Goal: Task Accomplishment & Management: Use online tool/utility

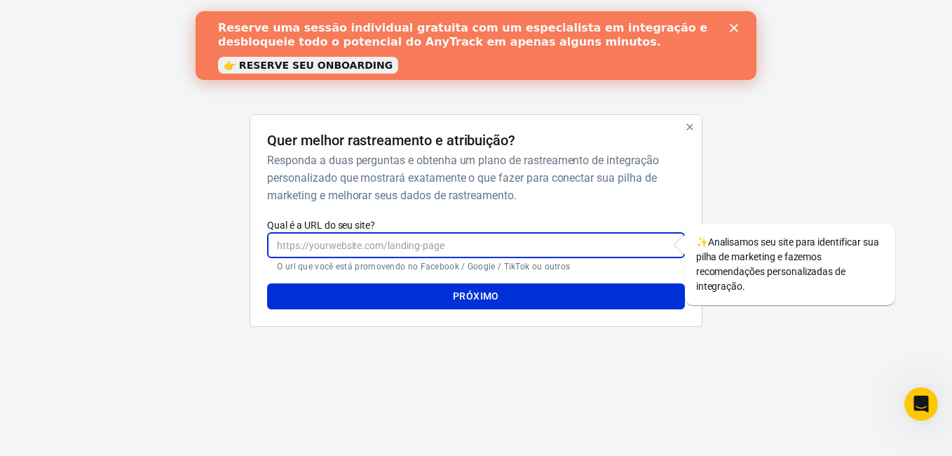
click at [402, 243] on input "Qual é a URL do seu site?" at bounding box center [475, 245] width 417 height 26
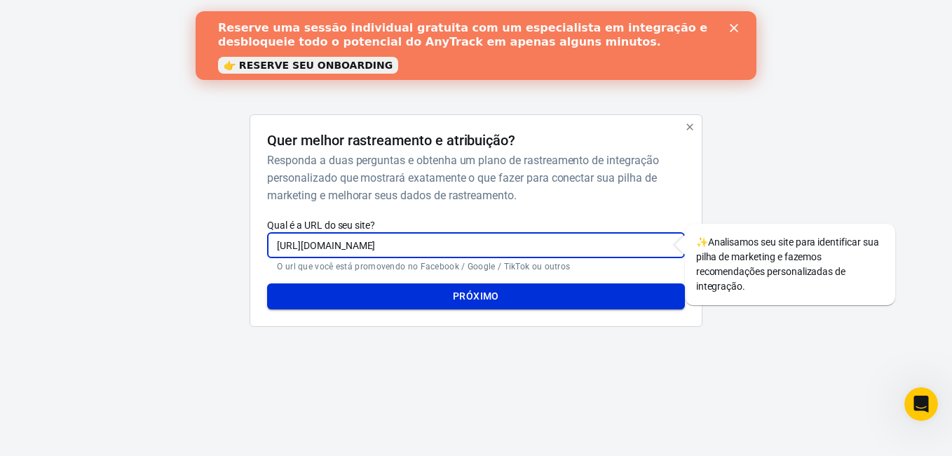
type input "[URL][DOMAIN_NAME]"
click at [466, 289] on font "Próximo" at bounding box center [476, 297] width 46 height 18
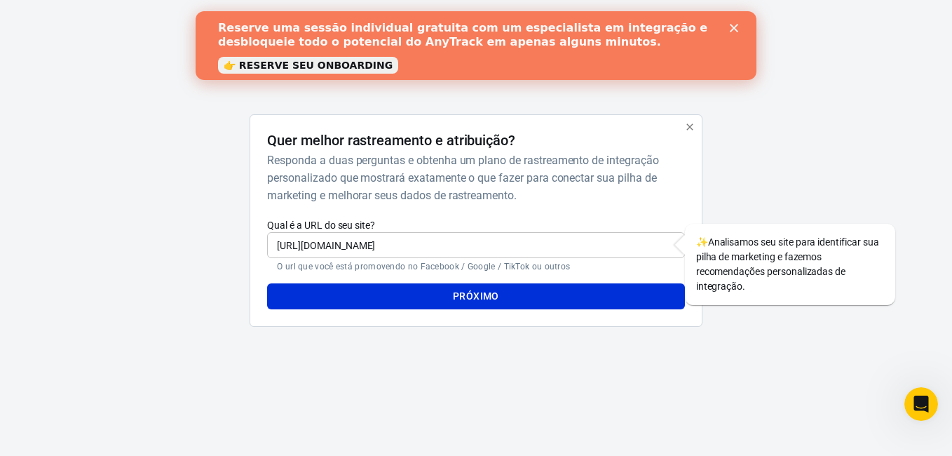
click at [466, 289] on font "Próximo" at bounding box center [476, 297] width 46 height 18
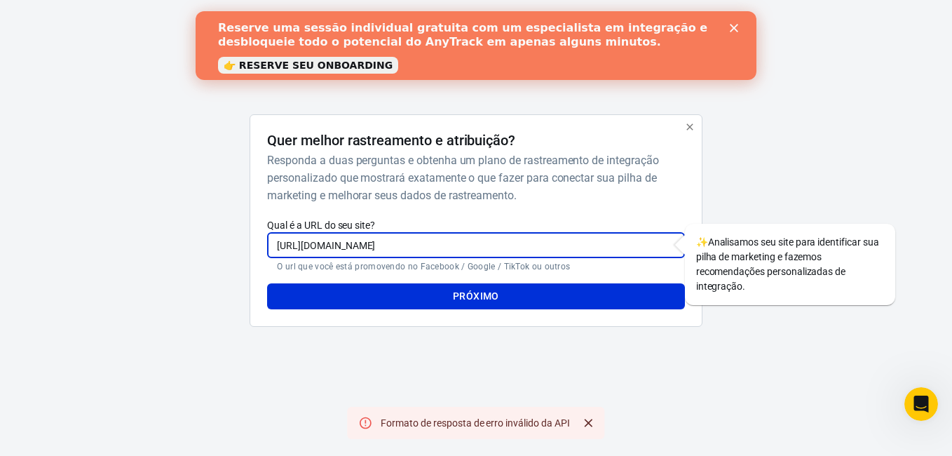
drag, startPoint x: 445, startPoint y: 251, endPoint x: 285, endPoint y: 235, distance: 160.7
click at [262, 236] on div "Quer melhor rastreamento e atribuição? Responda a duas perguntas e obtenha um p…" at bounding box center [476, 220] width 452 height 212
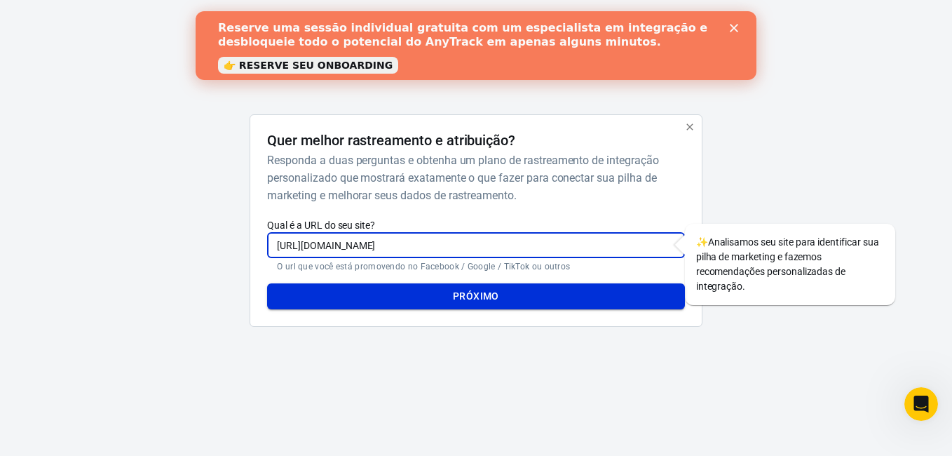
type input "[URL][DOMAIN_NAME]"
click at [480, 296] on font "Próximo" at bounding box center [476, 297] width 46 height 18
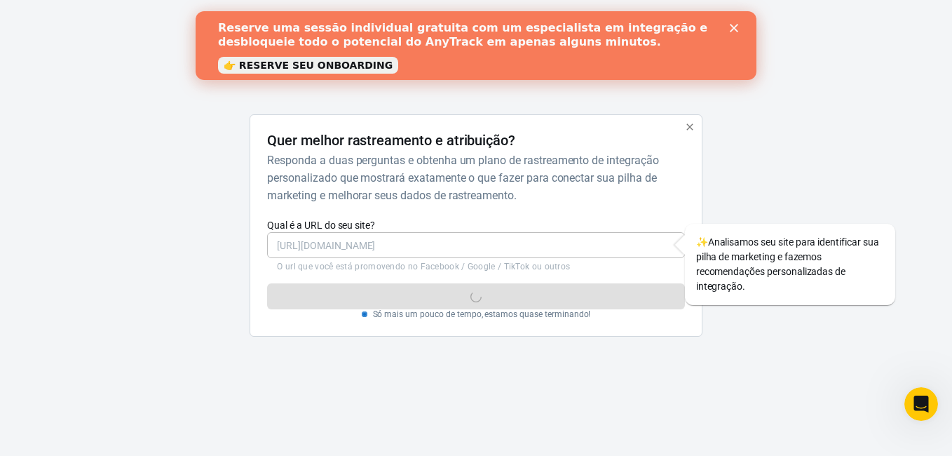
click at [691, 127] on icon "button" at bounding box center [689, 126] width 11 height 11
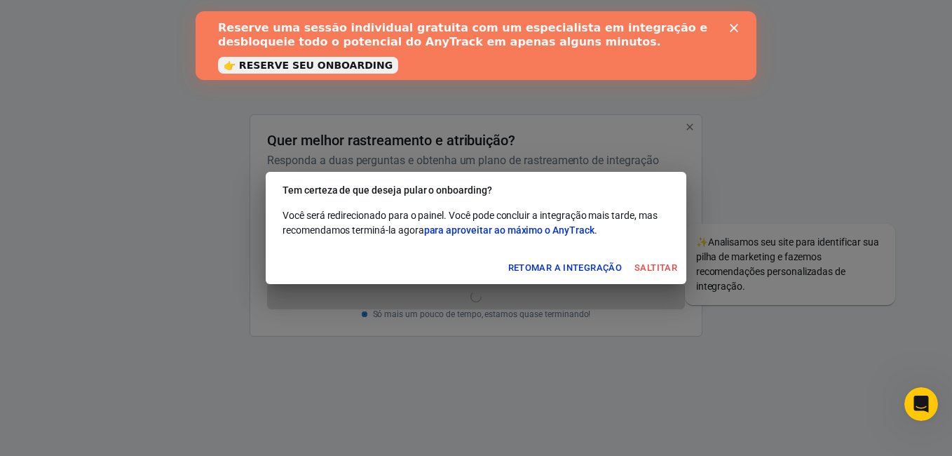
click at [656, 261] on button "Saltitar" at bounding box center [656, 268] width 50 height 22
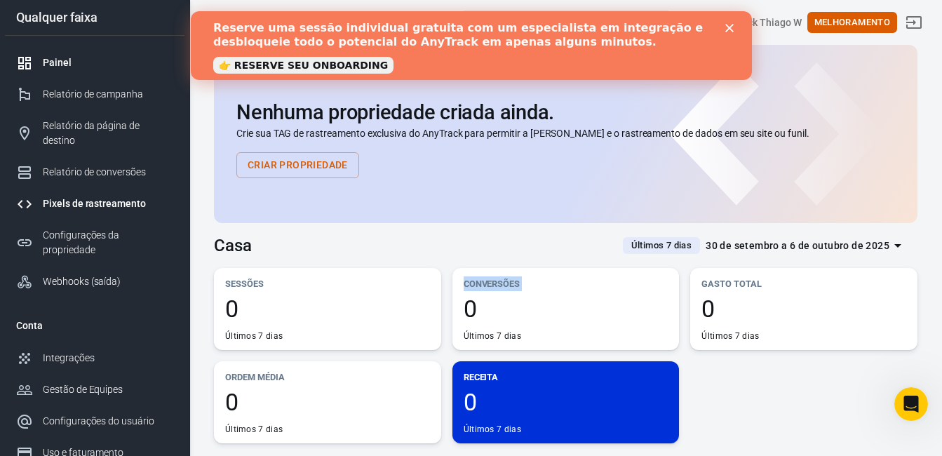
click at [104, 196] on div "Pixels de rastreamento" at bounding box center [108, 203] width 130 height 15
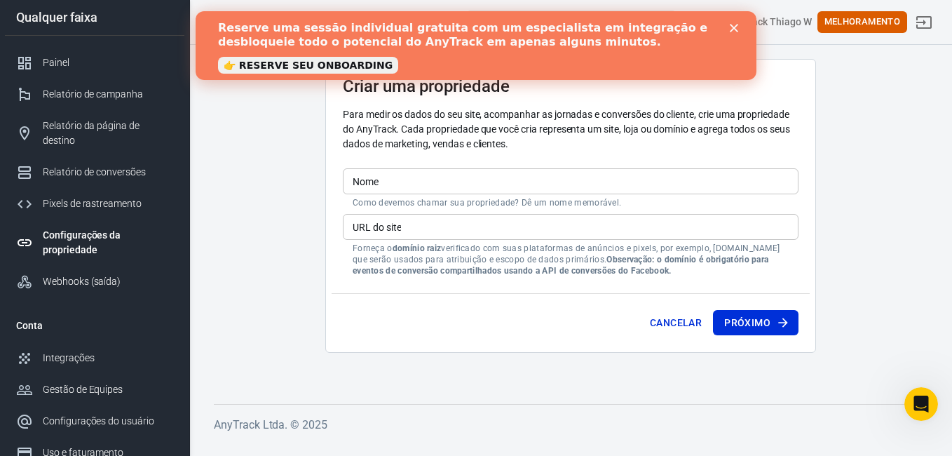
click at [440, 180] on input "Nome" at bounding box center [571, 181] width 456 height 26
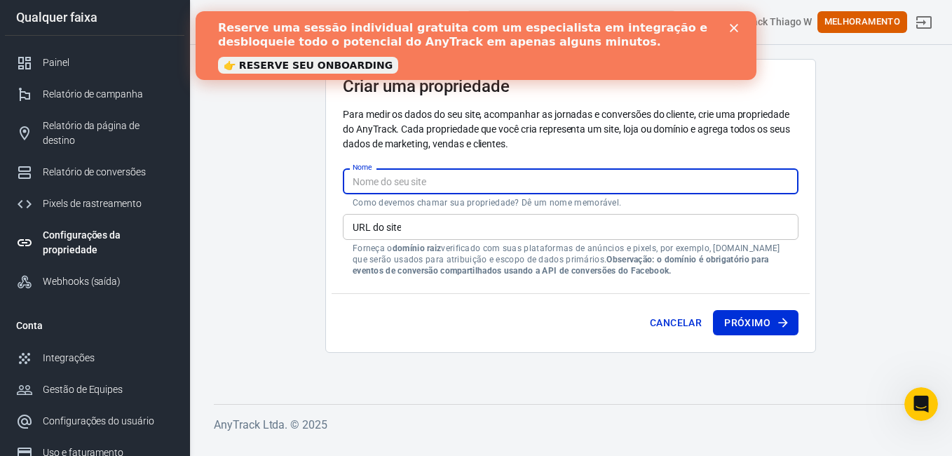
type input "[PERSON_NAME]"
click at [458, 225] on input "URL do site" at bounding box center [571, 227] width 456 height 26
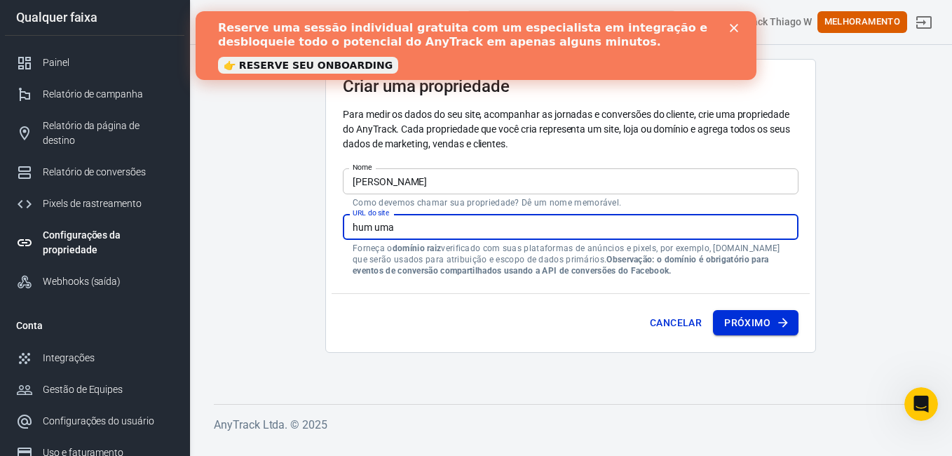
type input "hum uma"
click at [756, 325] on font "Próximo" at bounding box center [747, 323] width 46 height 18
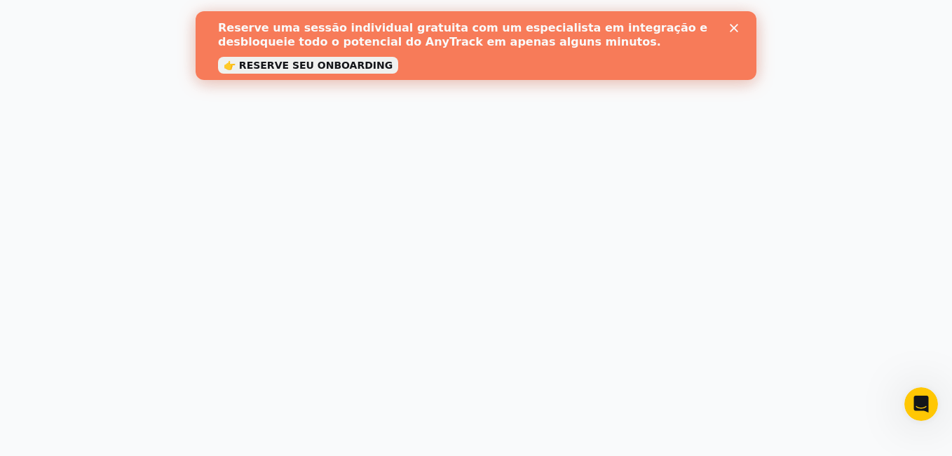
click at [738, 27] on icon "Fechar" at bounding box center [734, 28] width 8 height 8
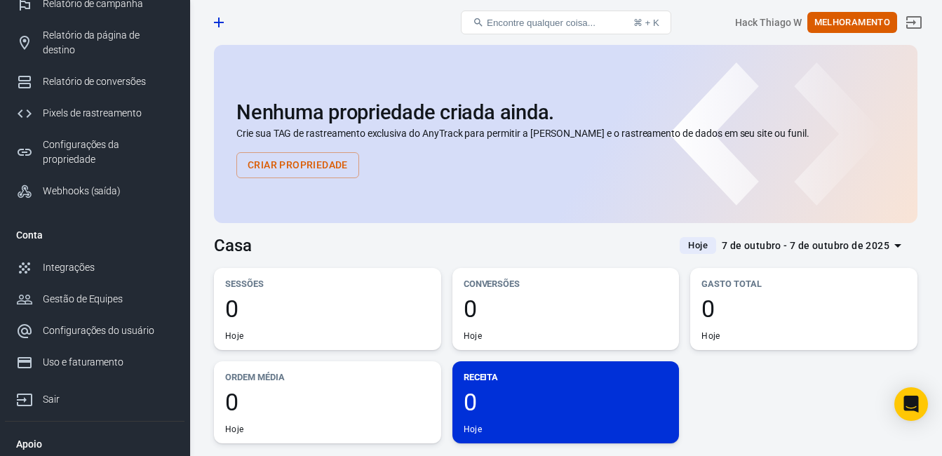
scroll to position [97, 0]
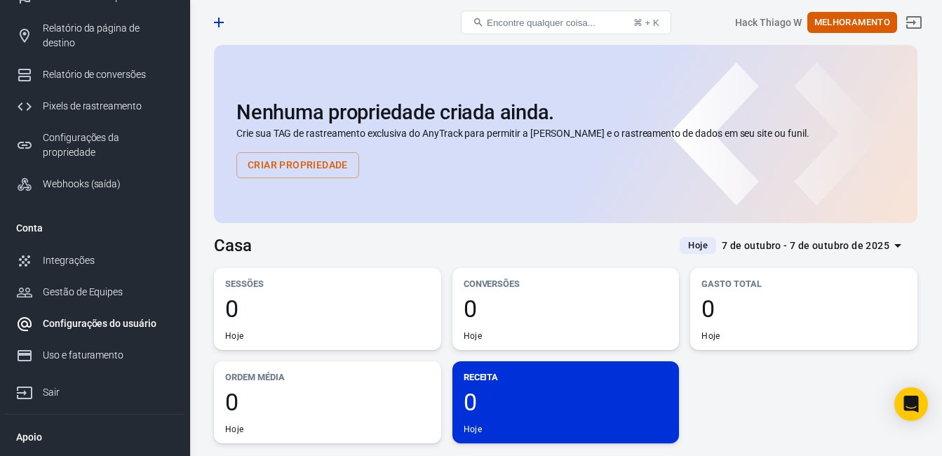
click at [113, 308] on link "Configurações do usuário" at bounding box center [95, 324] width 180 height 32
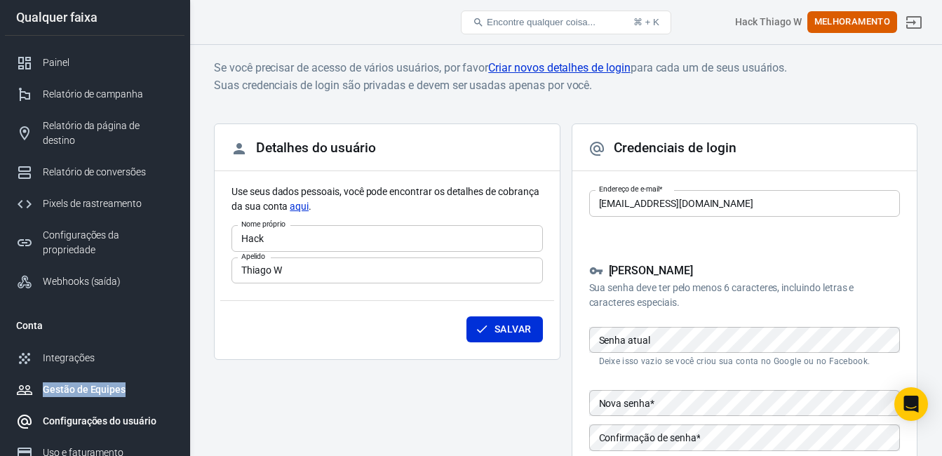
drag, startPoint x: 189, startPoint y: 328, endPoint x: 175, endPoint y: 370, distance: 44.1
click at [175, 372] on nav "Qualquer faixa Painel Relatório de campanha Relatório da página de destino Rela…" at bounding box center [94, 228] width 189 height 456
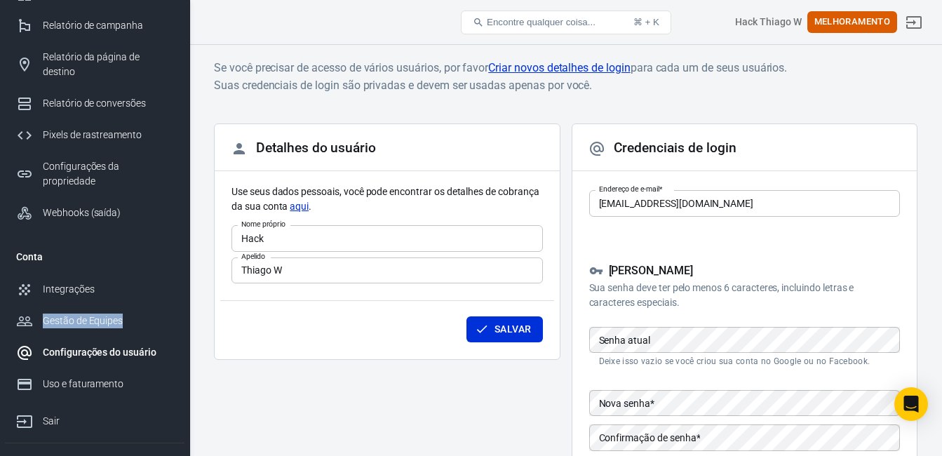
scroll to position [97, 0]
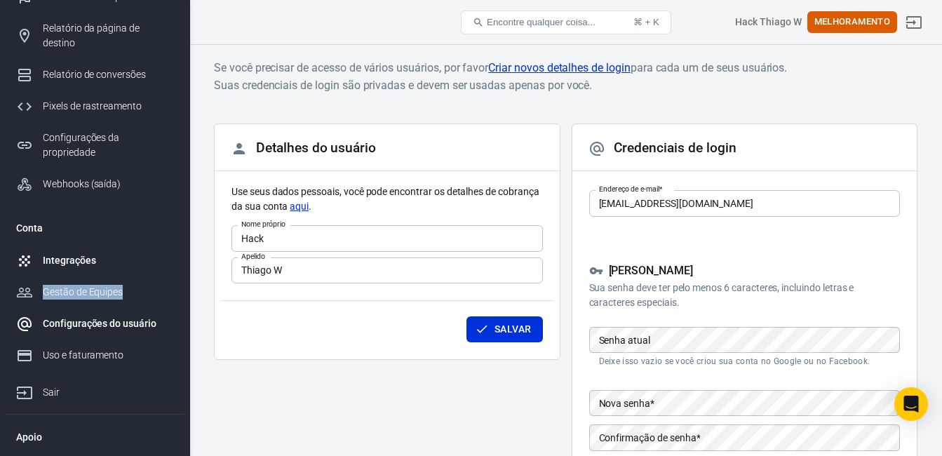
click at [88, 253] on div "Integrações" at bounding box center [108, 260] width 130 height 15
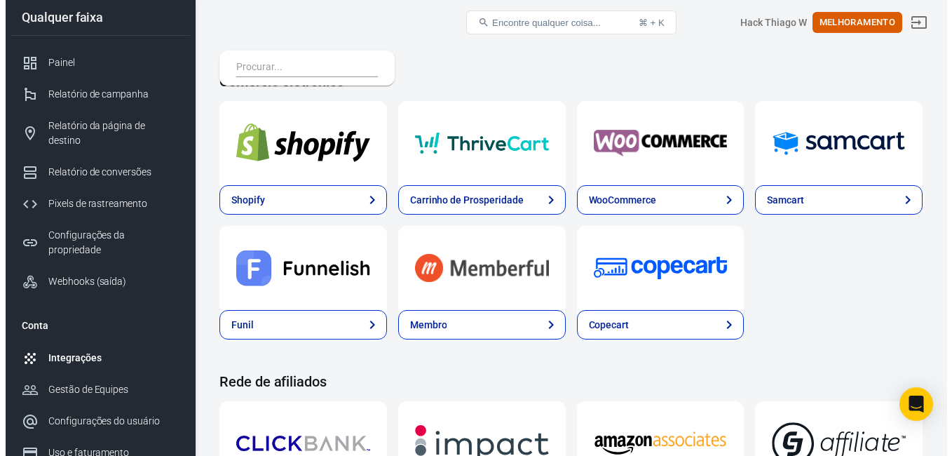
scroll to position [137, 0]
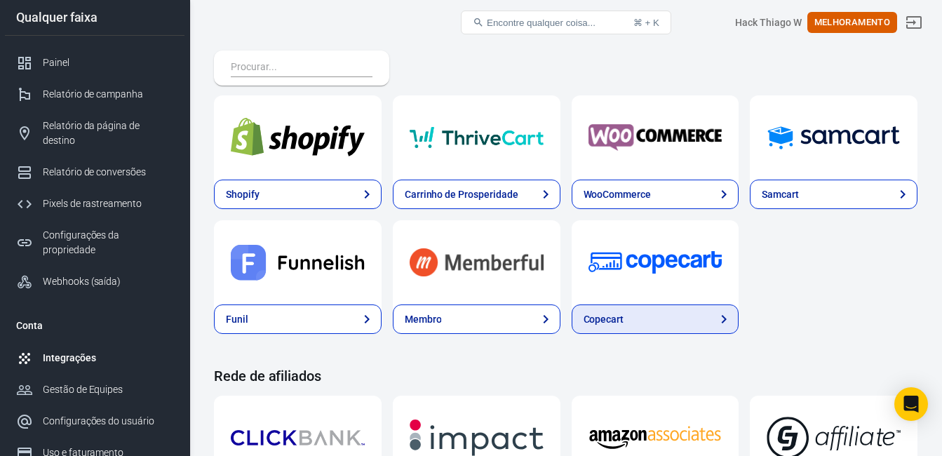
click at [656, 334] on link "Copecart" at bounding box center [656, 318] width 168 height 29
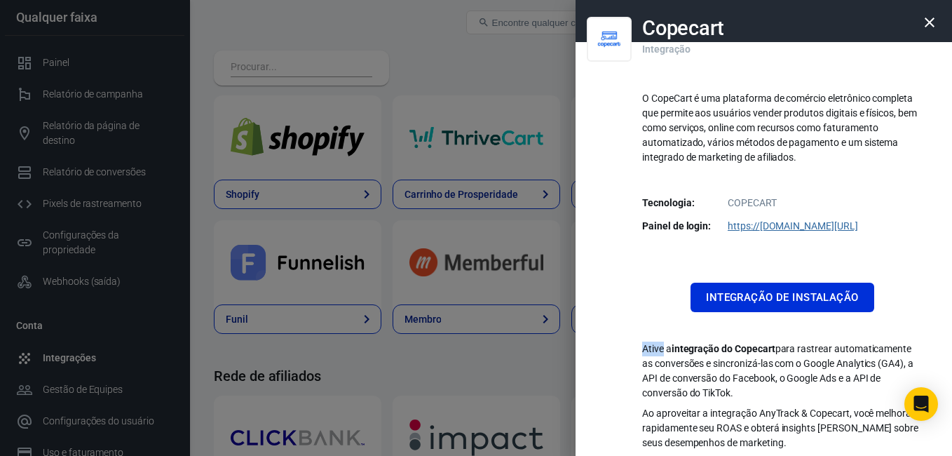
drag, startPoint x: 656, startPoint y: 339, endPoint x: 895, endPoint y: 295, distance: 242.5
click at [895, 295] on div "Integração de instalação" at bounding box center [782, 297] width 281 height 29
drag, startPoint x: 895, startPoint y: 295, endPoint x: 782, endPoint y: 298, distance: 112.9
click at [783, 296] on button "Integração de instalação" at bounding box center [782, 297] width 183 height 29
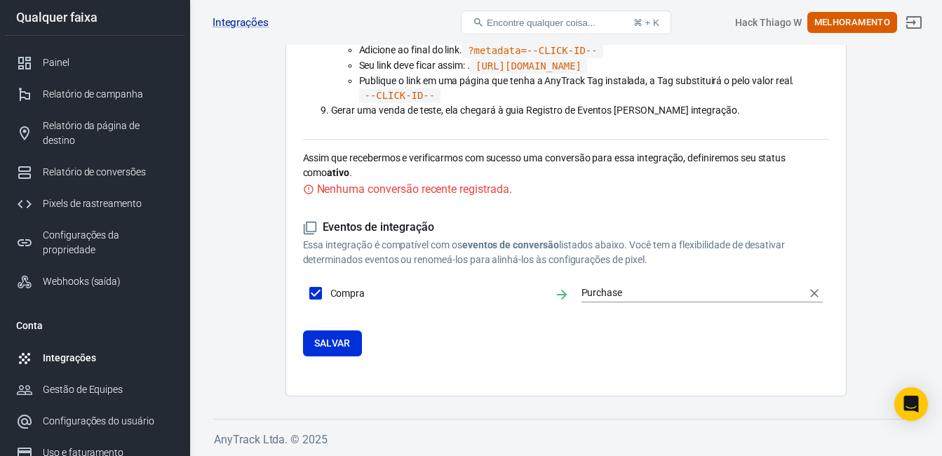
scroll to position [341, 0]
click at [611, 301] on input "Purchase" at bounding box center [691, 292] width 221 height 18
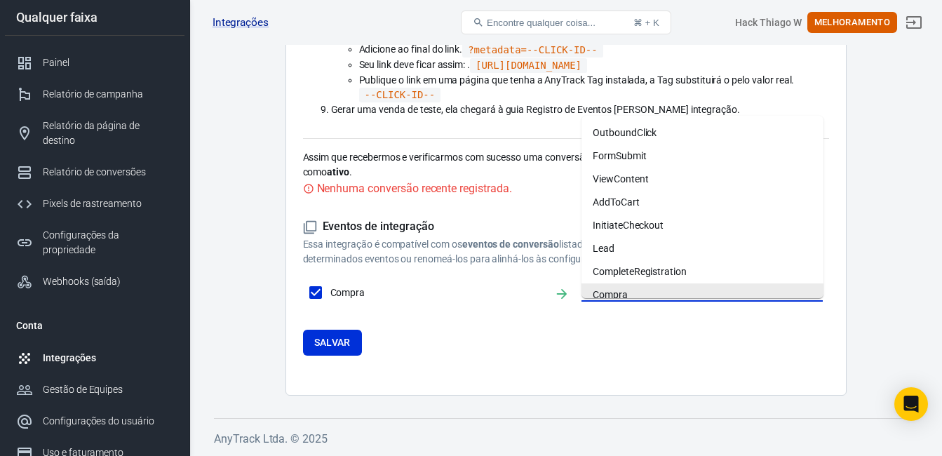
scroll to position [8, 0]
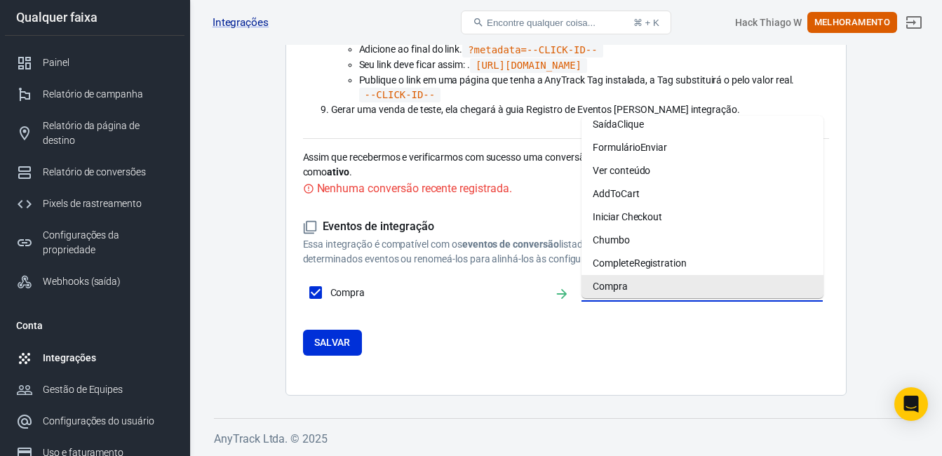
click at [629, 279] on li "Compra" at bounding box center [702, 286] width 242 height 23
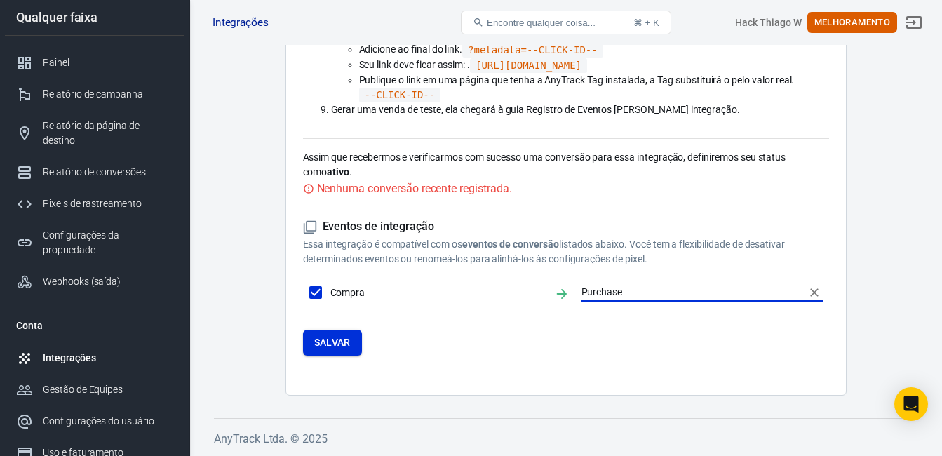
click at [348, 351] on font "Salvar" at bounding box center [332, 343] width 36 height 18
click at [341, 351] on font "Salvar" at bounding box center [332, 343] width 36 height 18
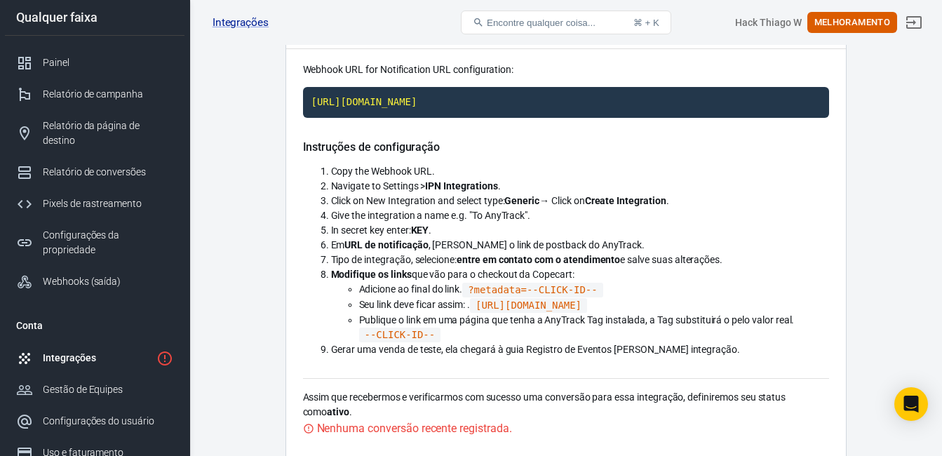
scroll to position [97, 0]
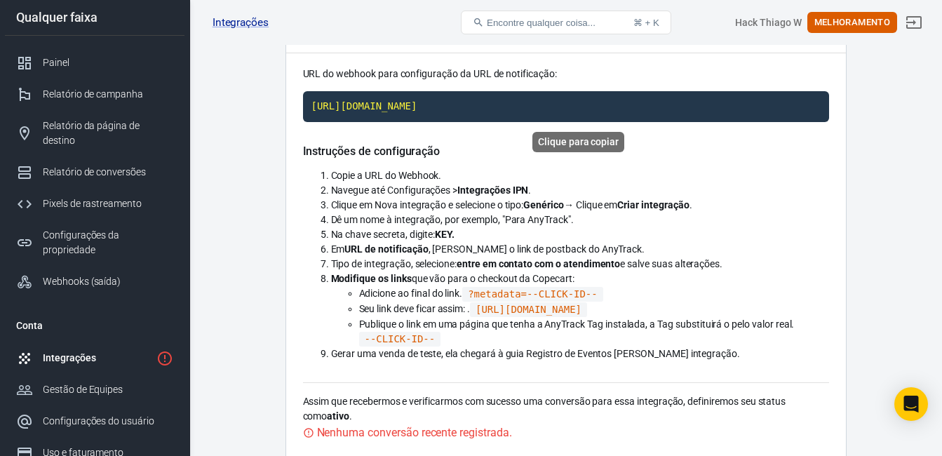
click at [546, 108] on code "https://t1.anytrack.io/PySKO5WB/collect/copecart" at bounding box center [566, 106] width 526 height 31
click at [127, 266] on link "Webhooks (saída)" at bounding box center [95, 282] width 180 height 32
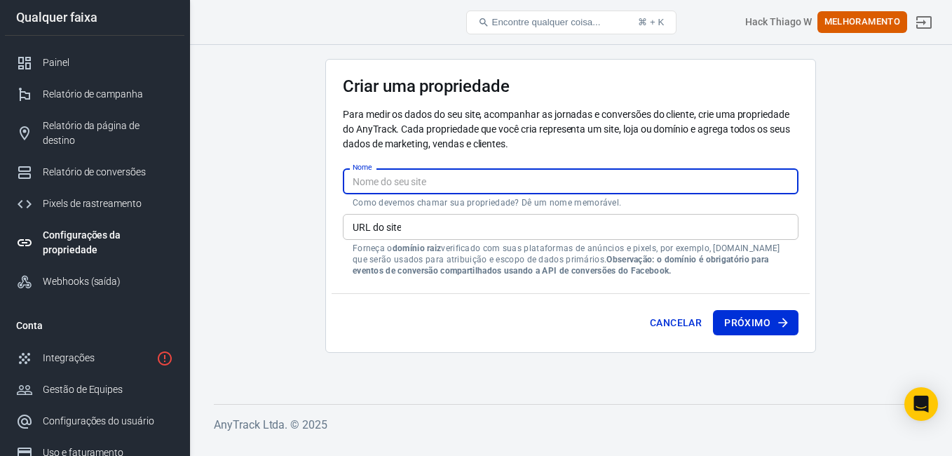
click at [411, 181] on input "Nome" at bounding box center [571, 181] width 456 height 26
type input "i"
click at [107, 266] on link "Webhooks (saída)" at bounding box center [95, 282] width 180 height 32
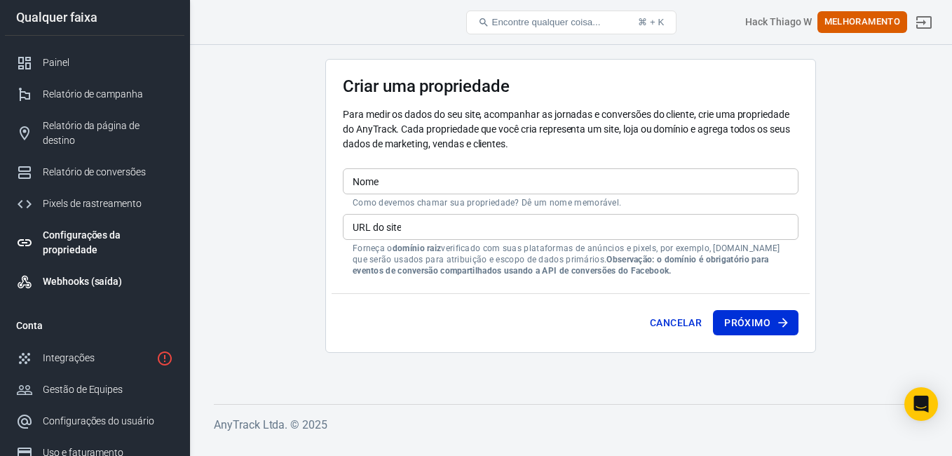
click at [91, 274] on div "Webhooks (saída)" at bounding box center [108, 281] width 130 height 15
click at [65, 274] on div "Webhooks (saída)" at bounding box center [108, 281] width 130 height 15
click at [94, 122] on div "Relatório da página de destino" at bounding box center [108, 133] width 130 height 29
click at [429, 180] on input "Nome" at bounding box center [571, 181] width 456 height 26
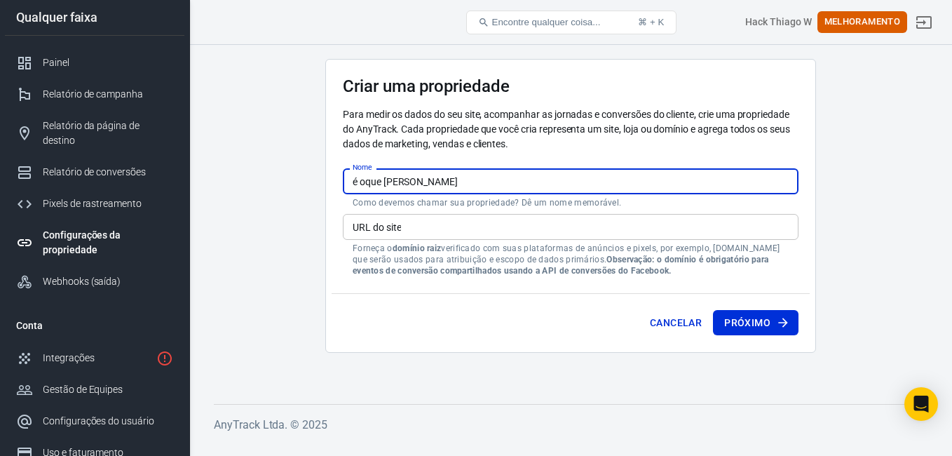
type input "é oque tira mao"
click at [713, 310] on button "Próximo" at bounding box center [756, 323] width 86 height 26
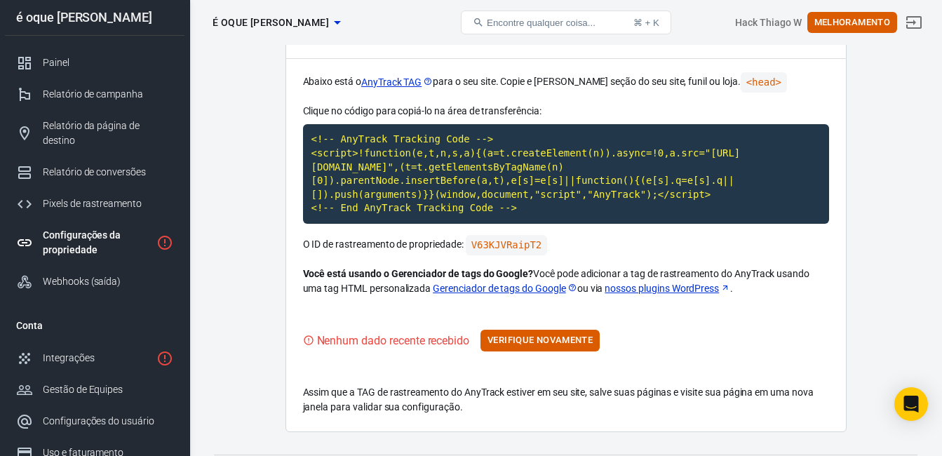
scroll to position [85, 0]
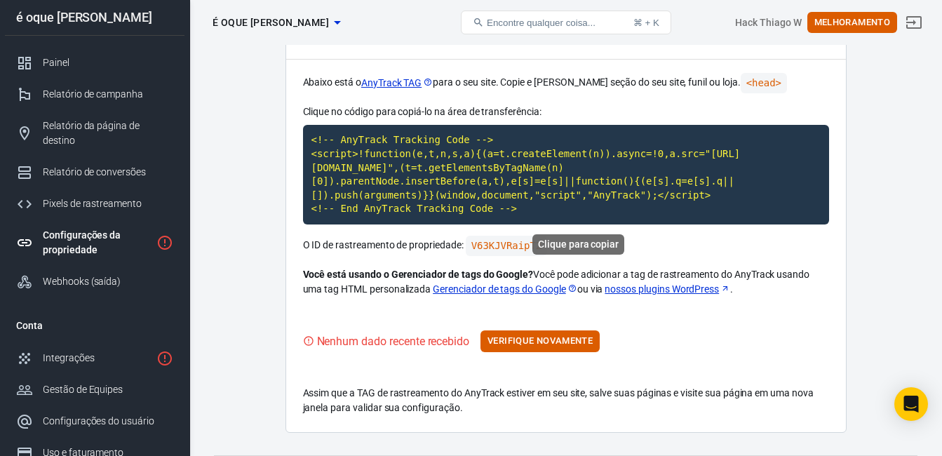
click at [553, 208] on code "<!-- AnyTrack Tracking Code --> <script>!function(e,t,n,s,a){(a=t.createElement…" at bounding box center [566, 175] width 526 height 100
click at [545, 339] on font "Verifique novamente" at bounding box center [539, 341] width 105 height 16
click at [90, 274] on div "Webhooks (saída)" at bounding box center [108, 281] width 130 height 15
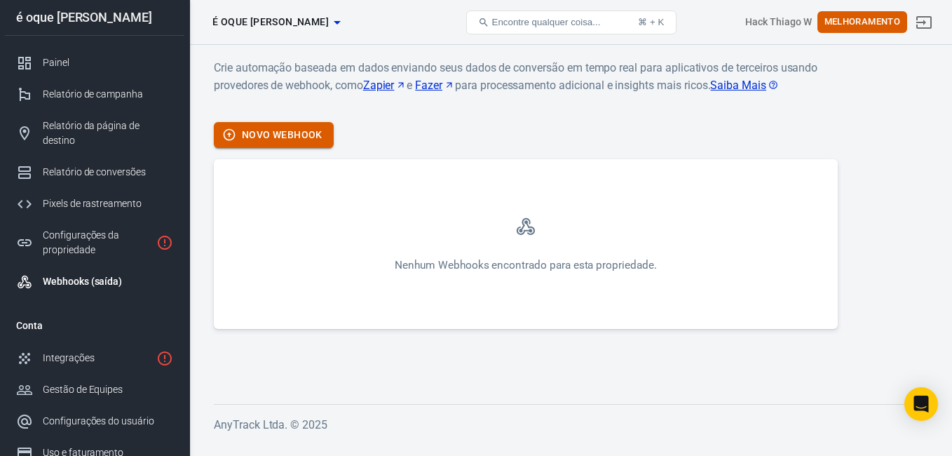
click at [269, 137] on font "Novo Webhook" at bounding box center [282, 135] width 81 height 18
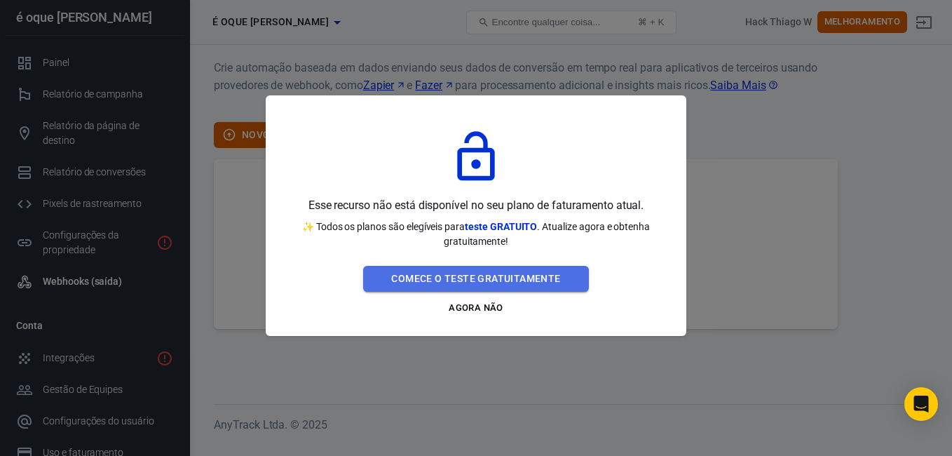
click at [466, 276] on button "Comece o teste gratuitamente" at bounding box center [475, 279] width 225 height 26
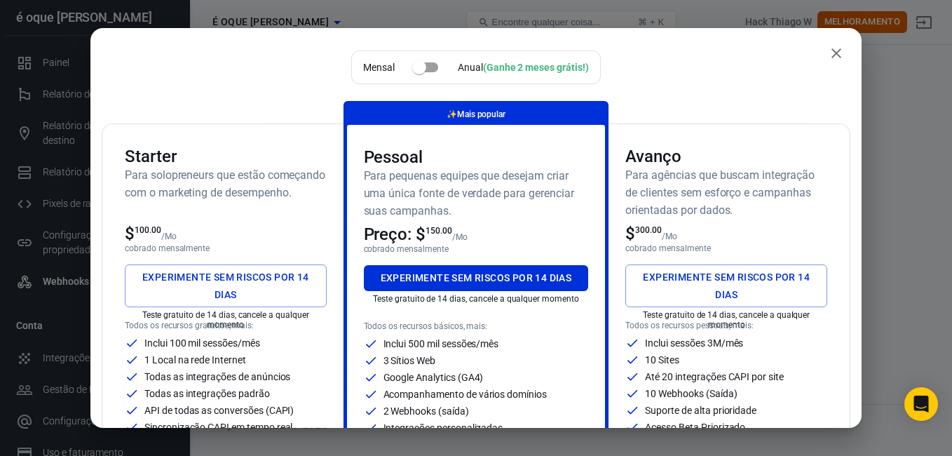
click at [829, 53] on icon "fechar" at bounding box center [836, 53] width 17 height 17
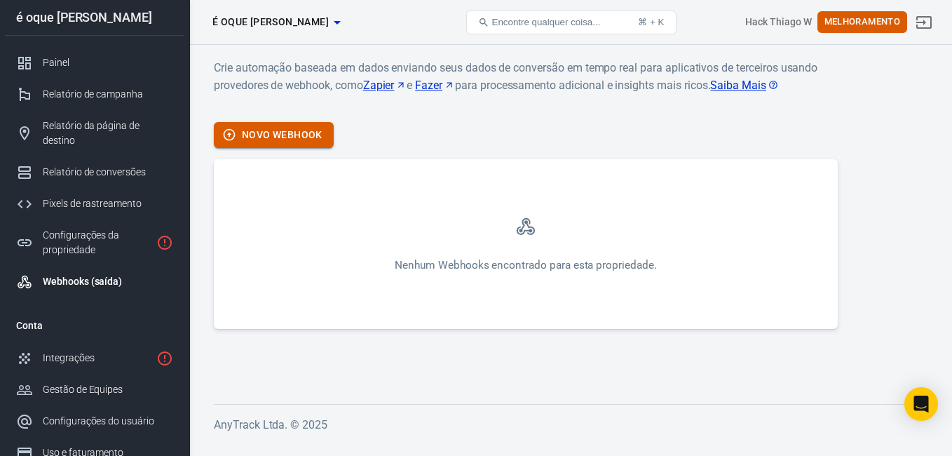
click at [282, 131] on font "Novo Webhook" at bounding box center [282, 135] width 81 height 18
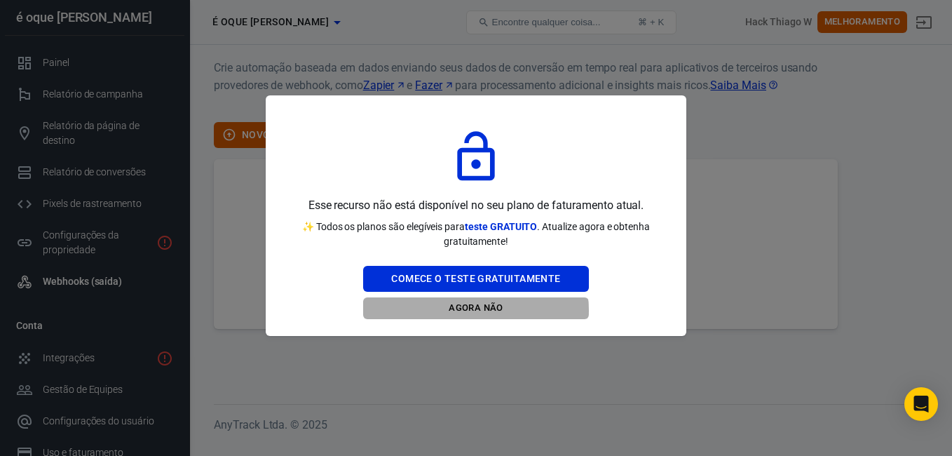
click at [461, 311] on button "Agora não" at bounding box center [475, 308] width 225 height 22
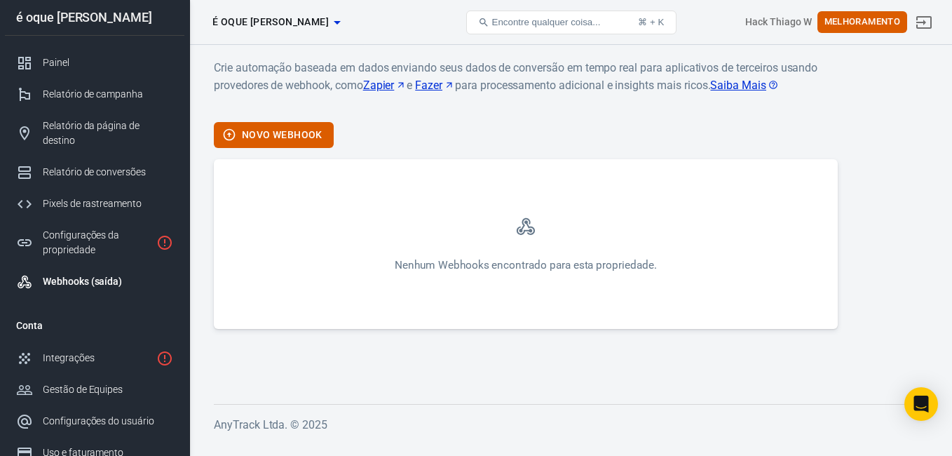
click at [474, 255] on div "Nenhum Webhooks encontrado para esta propriedade." at bounding box center [526, 244] width 624 height 170
click at [104, 96] on div "Relatório de campanha" at bounding box center [108, 94] width 130 height 15
